Goal: Task Accomplishment & Management: Complete application form

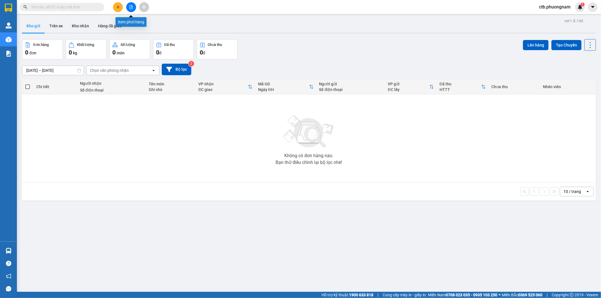
click at [131, 6] on icon "file-add" at bounding box center [131, 7] width 3 height 4
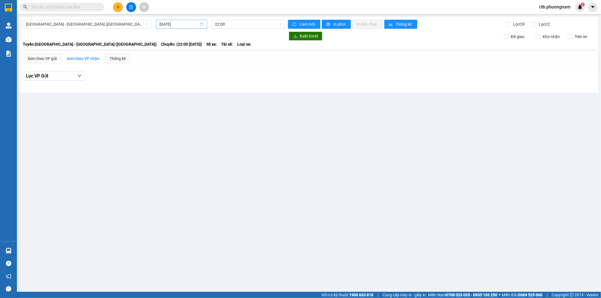
click at [179, 27] on input "[DATE]" at bounding box center [178, 24] width 39 height 6
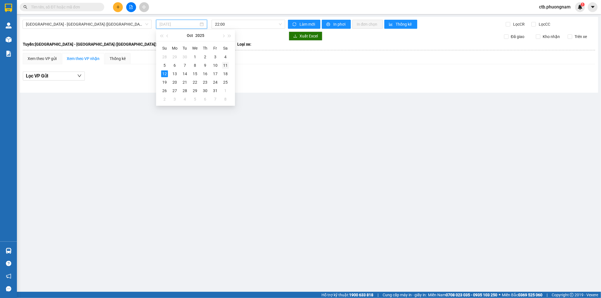
click at [224, 65] on div "11" at bounding box center [225, 65] width 7 height 7
type input "[DATE]"
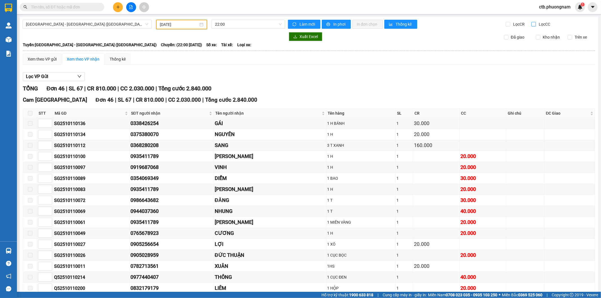
click at [531, 25] on input "Lọc CC" at bounding box center [533, 24] width 5 height 5
checkbox input "true"
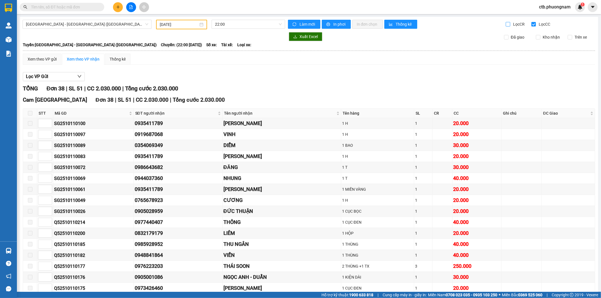
drag, startPoint x: 499, startPoint y: 25, endPoint x: 505, endPoint y: 25, distance: 6.5
click at [501, 25] on div "Làm mới In phơi In đơn chọn Thống kê" at bounding box center [397, 25] width 218 height 10
click at [506, 25] on input "Lọc CR" at bounding box center [508, 24] width 5 height 5
checkbox input "true"
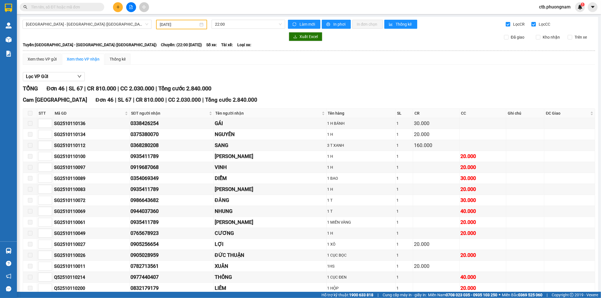
click at [526, 23] on div "Lọc CR" at bounding box center [519, 25] width 26 height 8
click at [531, 23] on input "Lọc CC" at bounding box center [533, 24] width 5 height 5
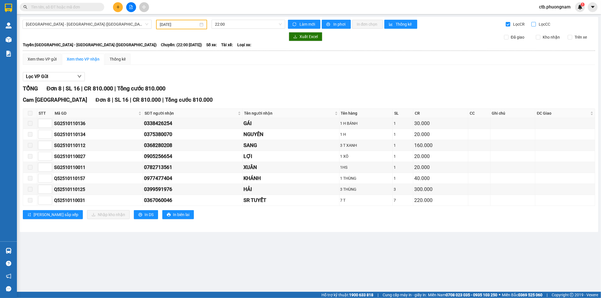
click at [534, 24] on input "Lọc CC" at bounding box center [533, 24] width 5 height 5
checkbox input "true"
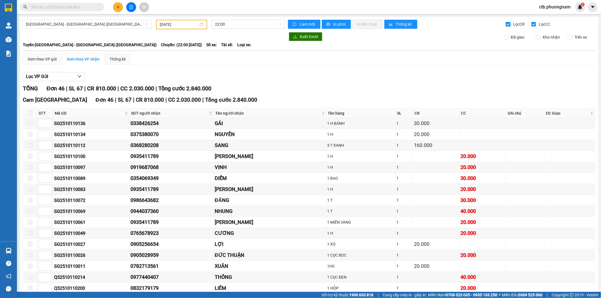
click at [506, 26] on input "Lọc CR" at bounding box center [508, 24] width 5 height 5
checkbox input "false"
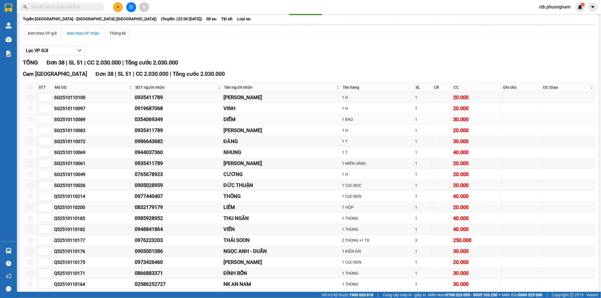
scroll to position [25, 0]
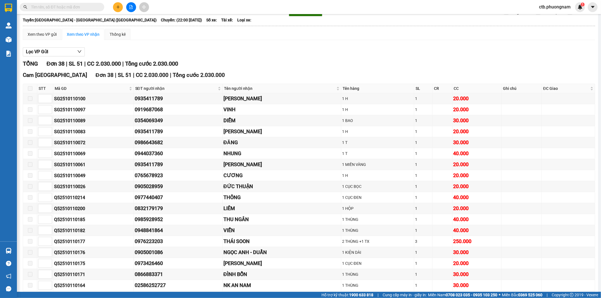
click at [120, 10] on button at bounding box center [118, 7] width 10 height 10
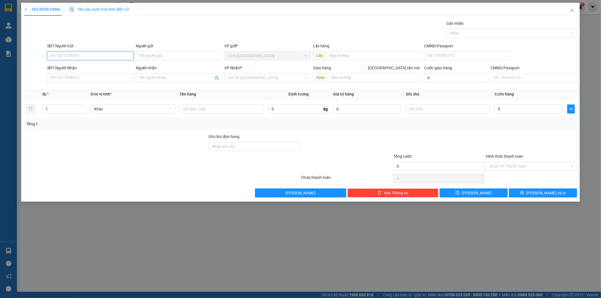
click at [101, 57] on input "SĐT Người Gửi" at bounding box center [90, 55] width 86 height 9
type input "0908741543"
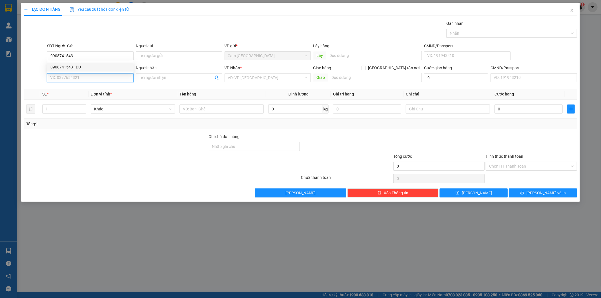
click at [99, 73] on input "SĐT Người Nhận" at bounding box center [90, 77] width 86 height 9
click at [101, 66] on div "SĐT Người Nhận" at bounding box center [90, 68] width 86 height 6
click at [101, 73] on input "SĐT Người Nhận" at bounding box center [90, 77] width 86 height 9
drag, startPoint x: 98, startPoint y: 57, endPoint x: 124, endPoint y: 57, distance: 26.2
click at [98, 56] on input "0908741543" at bounding box center [90, 55] width 86 height 9
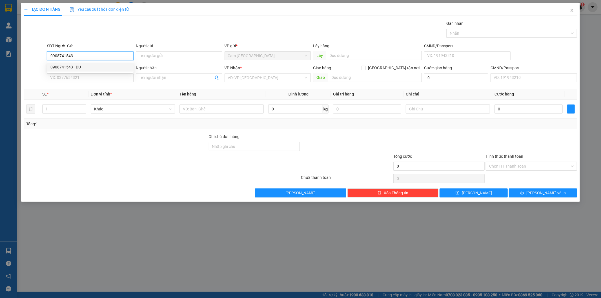
click at [100, 66] on div "0908741543 - DU" at bounding box center [90, 67] width 80 height 6
type input "DU"
type input "0898543838"
type input "TÀI PHÁT"
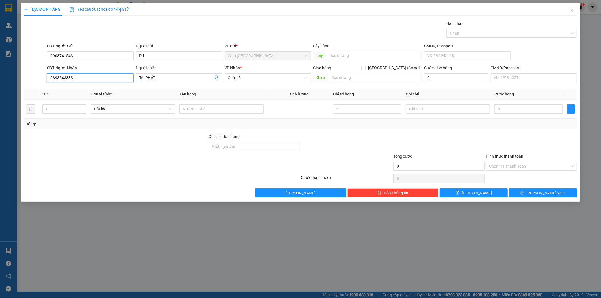
click at [85, 77] on input "0898543838" at bounding box center [90, 77] width 86 height 9
type input "0"
click at [90, 78] on input "SĐT Người Nhận" at bounding box center [90, 77] width 86 height 9
type input "0946825571"
drag, startPoint x: 159, startPoint y: 78, endPoint x: 130, endPoint y: 80, distance: 28.8
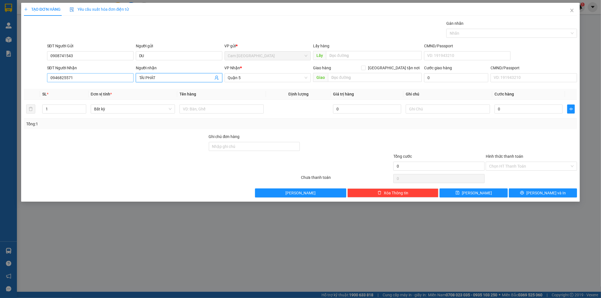
click at [130, 80] on div "SĐT Người Nhận 0946825571 Người nhận TÀI PHÁT TÀI PHÁT VP Nhận * Quận 5 Giao hà…" at bounding box center [312, 75] width 532 height 20
type input "NHƯ Ý"
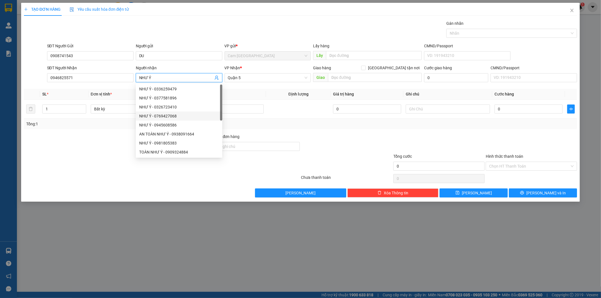
click at [202, 108] on div "NHƯ Ý - 0326723410" at bounding box center [179, 107] width 80 height 6
type input "0326723410"
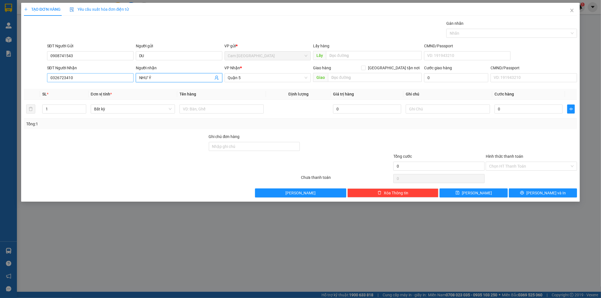
type input "NHƯ Ý"
drag, startPoint x: 83, startPoint y: 77, endPoint x: 35, endPoint y: 81, distance: 48.3
click at [36, 81] on div "SĐT Người Nhận 0326723410 0326723410 Người nhận NHƯ Ý VP Nhận * [GEOGRAPHIC_DAT…" at bounding box center [300, 75] width 554 height 20
click at [89, 78] on input "SĐT Người Nhận" at bounding box center [90, 77] width 86 height 9
type input "0946825571"
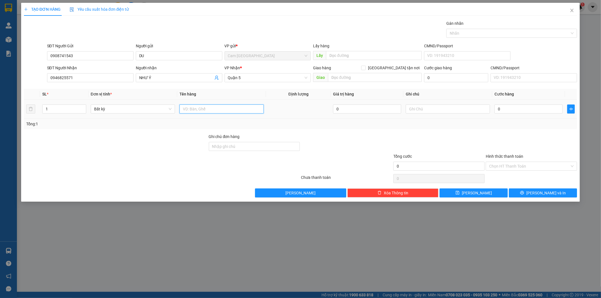
click at [189, 111] on input "text" at bounding box center [221, 108] width 84 height 9
type input "1T ĐEN"
click at [515, 109] on input "0" at bounding box center [528, 108] width 68 height 9
type input "4"
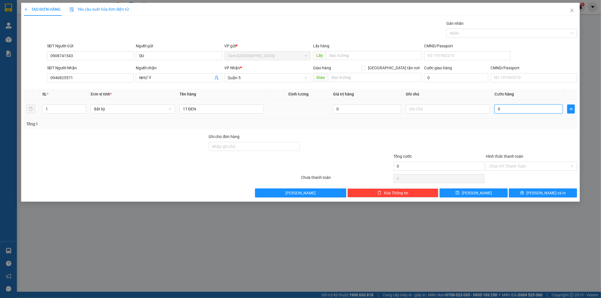
type input "4"
type input "40"
type input "400"
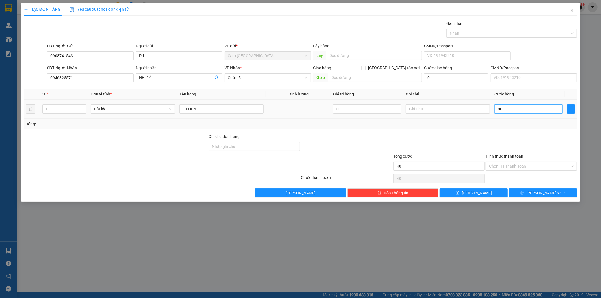
type input "400"
type input "4.000"
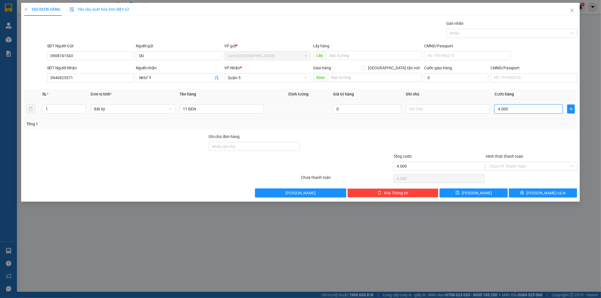
type input "40.000"
click at [507, 167] on input "Hình thức thanh toán" at bounding box center [529, 166] width 81 height 8
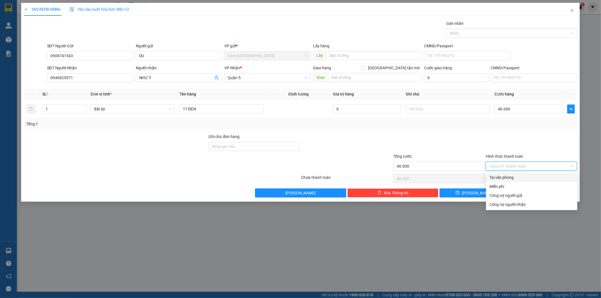
click at [507, 174] on div "Tại văn phòng" at bounding box center [531, 177] width 91 height 9
type input "0"
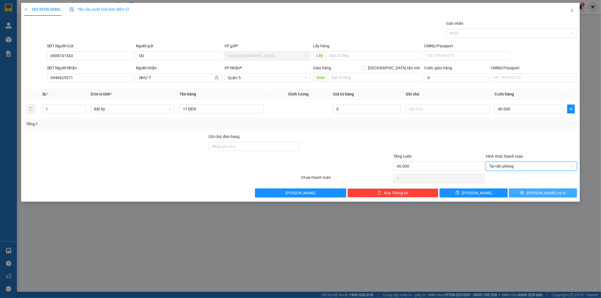
click at [540, 194] on span "[PERSON_NAME] và In" at bounding box center [545, 193] width 39 height 6
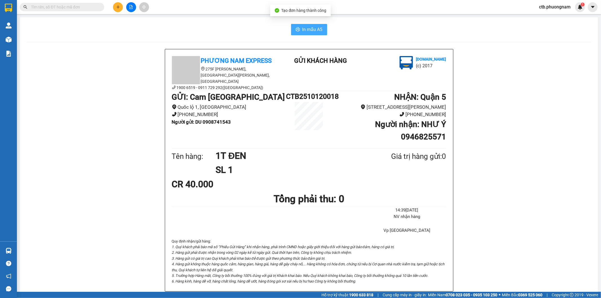
click at [313, 32] on span "In mẫu A5" at bounding box center [312, 29] width 20 height 7
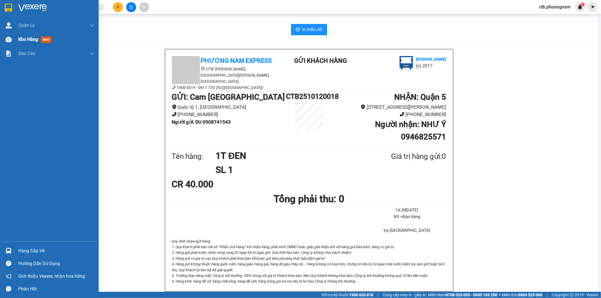
click at [31, 37] on span "Kho hàng" at bounding box center [28, 39] width 20 height 5
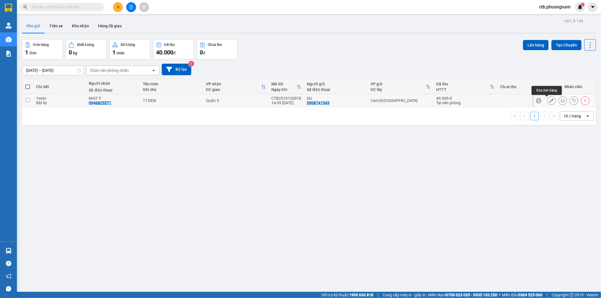
click at [549, 101] on icon at bounding box center [551, 101] width 4 height 4
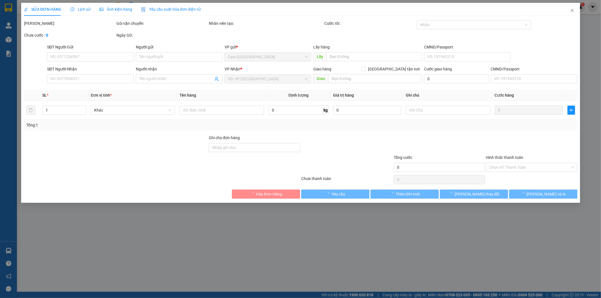
type input "0908741543"
type input "DU"
type input "0946825571"
type input "NHƯ Ý"
type input "40.000"
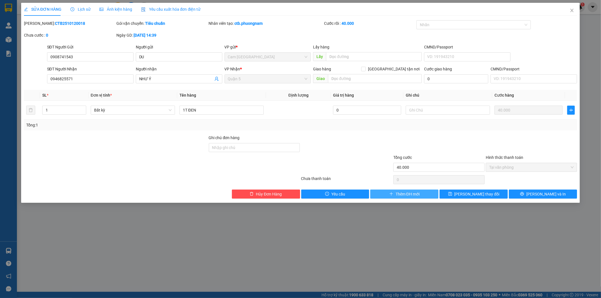
click at [420, 195] on button "Thêm ĐH mới" at bounding box center [404, 194] width 68 height 9
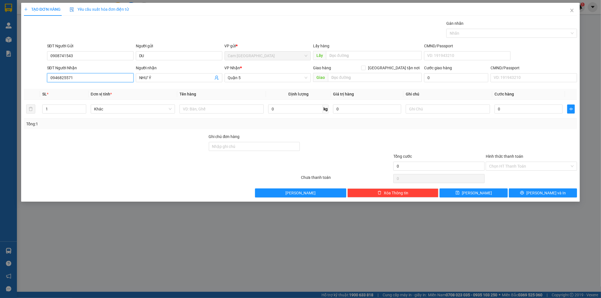
drag, startPoint x: 73, startPoint y: 79, endPoint x: 18, endPoint y: 82, distance: 54.4
click at [18, 82] on div "TẠO ĐƠN HÀNG Yêu cầu xuất hóa đơn điện tử Transit Pickup Surcharge Ids Transit …" at bounding box center [300, 149] width 601 height 298
drag, startPoint x: 163, startPoint y: 75, endPoint x: 108, endPoint y: 77, distance: 55.8
click at [108, 77] on div "SĐT Người Nhận VD: 0377654321 Người nhận NHƯ Ý NHƯ Ý VP Nhận * [GEOGRAPHIC_DATA…" at bounding box center [312, 75] width 532 height 20
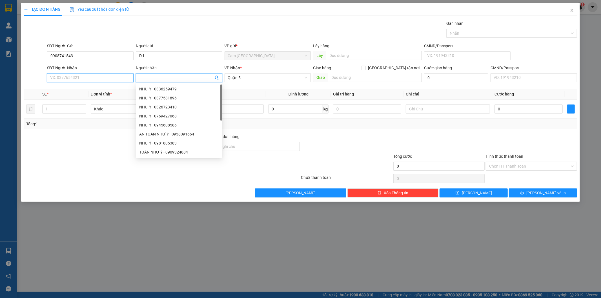
click at [102, 77] on input "SĐT Người Nhận" at bounding box center [90, 77] width 86 height 9
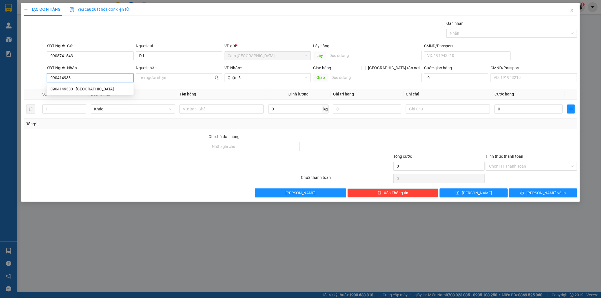
type input "0904149330"
click at [103, 89] on div "0904149330 - [GEOGRAPHIC_DATA]" at bounding box center [90, 89] width 80 height 6
type input "[PERSON_NAME]"
type input "0904149330"
click at [175, 77] on input "[PERSON_NAME]" at bounding box center [176, 78] width 74 height 6
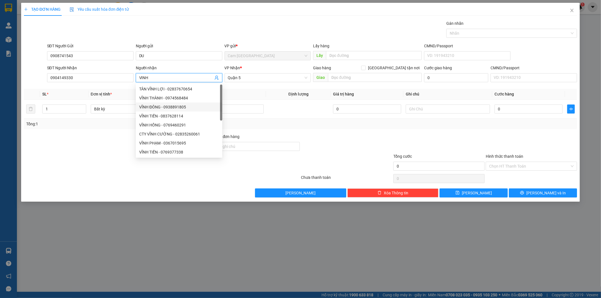
type input "VINH"
click at [245, 86] on div "Transit Pickup Surcharge Ids Transit Deliver Surcharge Ids Transit Deliver Surc…" at bounding box center [300, 108] width 553 height 177
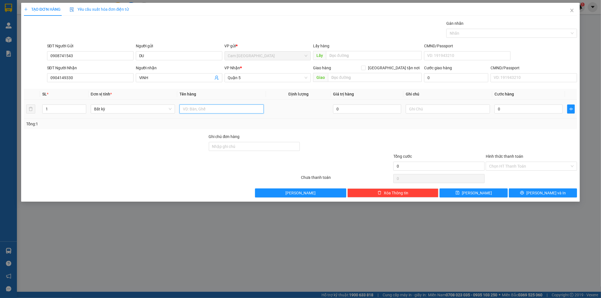
click at [241, 108] on input "text" at bounding box center [221, 108] width 84 height 9
type input "1T ĐEN"
click at [512, 110] on input "0" at bounding box center [528, 108] width 68 height 9
type input "5"
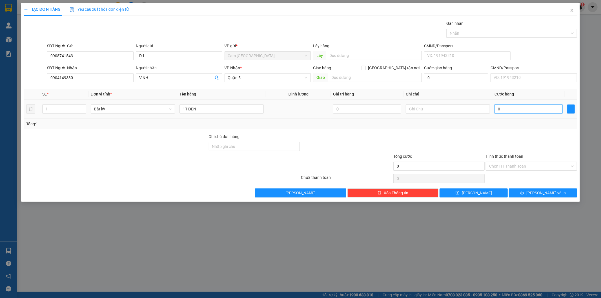
type input "5"
type input "50"
type input "500"
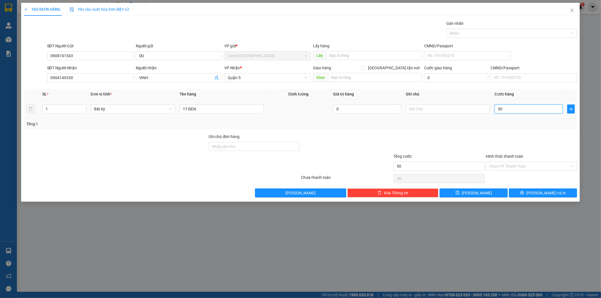
type input "500"
type input "5.000"
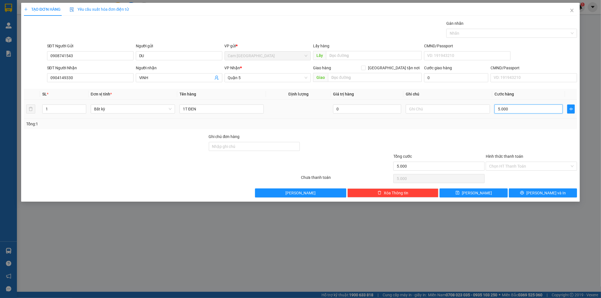
type input "50.000"
drag, startPoint x: 523, startPoint y: 167, endPoint x: 522, endPoint y: 171, distance: 4.0
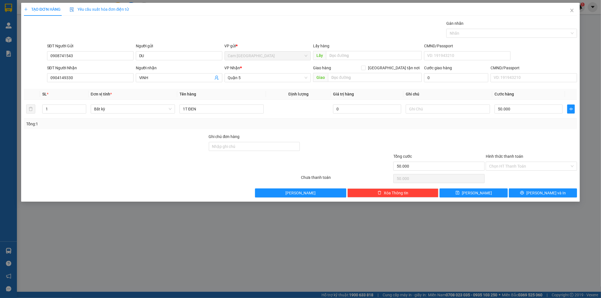
click at [523, 167] on input "Hình thức thanh toán" at bounding box center [529, 166] width 81 height 8
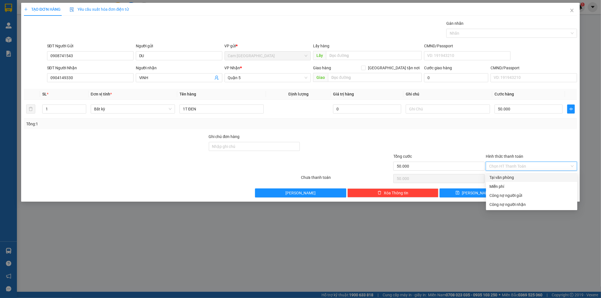
drag, startPoint x: 513, startPoint y: 177, endPoint x: 515, endPoint y: 182, distance: 5.5
click at [513, 177] on div "Tại văn phòng" at bounding box center [531, 177] width 84 height 6
type input "0"
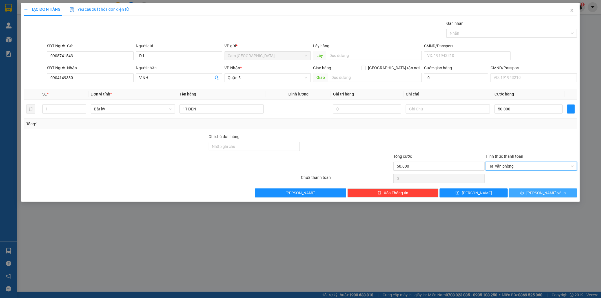
click at [532, 196] on button "[PERSON_NAME] và In" at bounding box center [543, 192] width 68 height 9
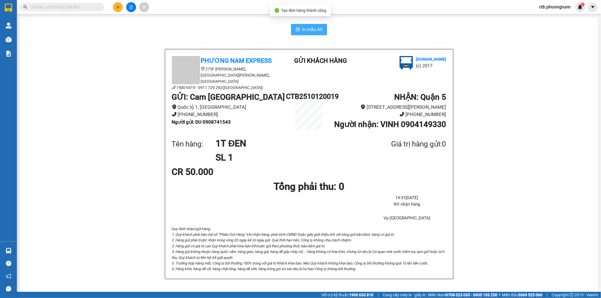
click at [302, 30] on span "In mẫu A5" at bounding box center [312, 29] width 20 height 7
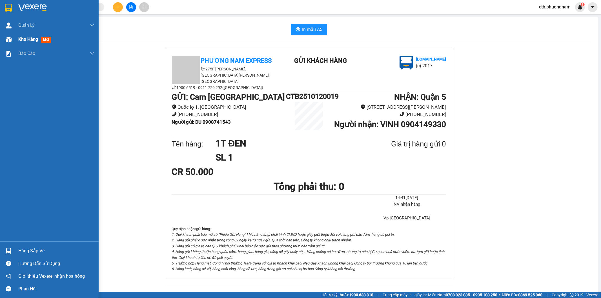
click at [12, 43] on div at bounding box center [9, 40] width 10 height 10
